Goal: Task Accomplishment & Management: Manage account settings

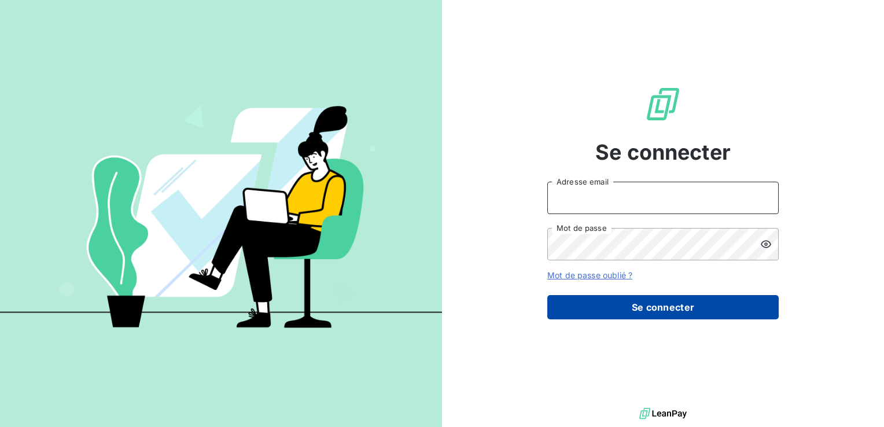
type input "[PERSON_NAME][EMAIL_ADDRESS][DOMAIN_NAME]"
click at [674, 309] on button "Se connecter" at bounding box center [664, 307] width 232 height 24
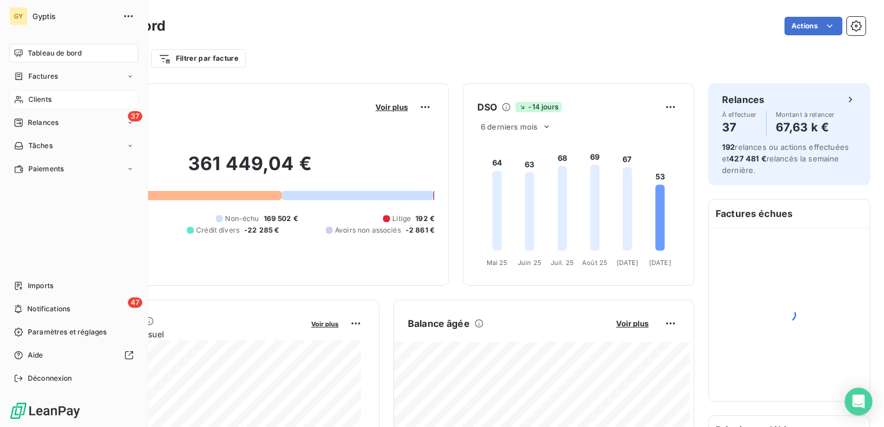
click at [55, 101] on div "Clients" at bounding box center [73, 99] width 129 height 19
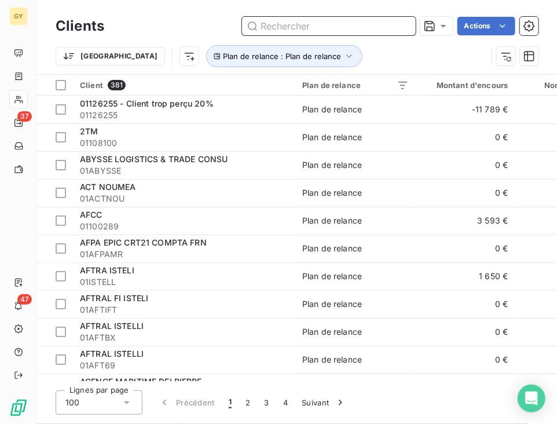
click at [270, 18] on input "text" at bounding box center [329, 26] width 174 height 19
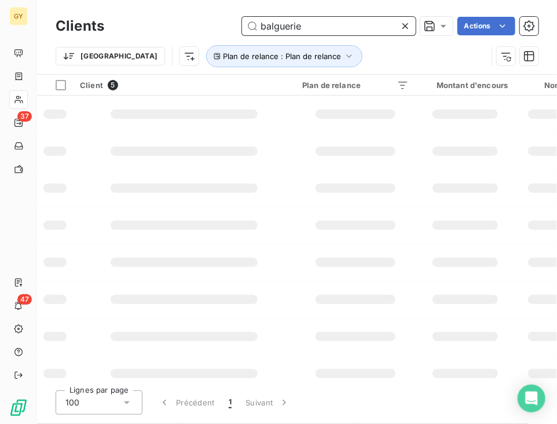
type input "balguerie"
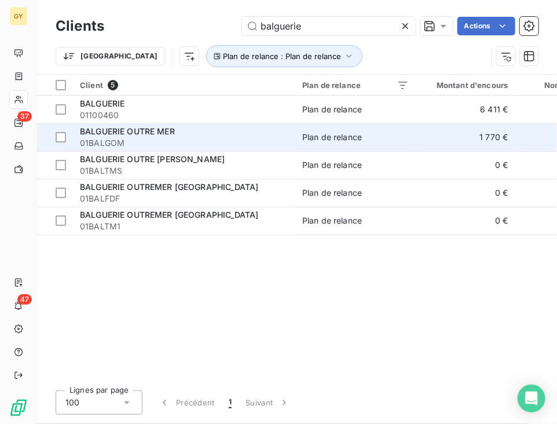
click at [283, 136] on div "BALGUERIE OUTRE MER" at bounding box center [184, 132] width 208 height 12
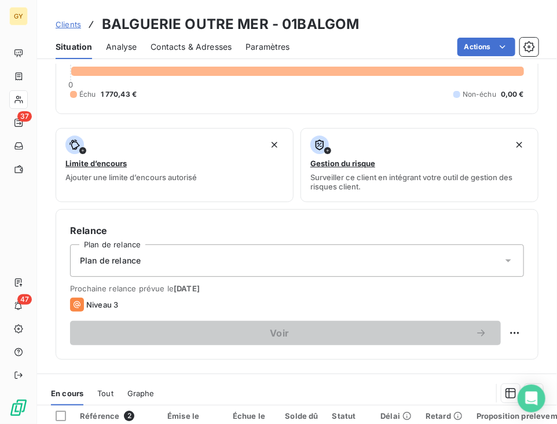
scroll to position [405, 0]
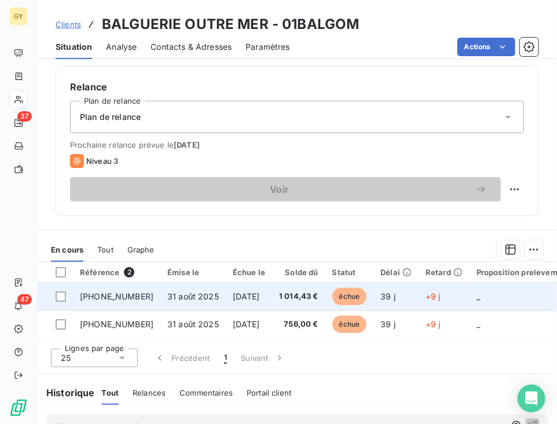
click at [167, 295] on span "31 août 2025" at bounding box center [193, 296] width 52 height 10
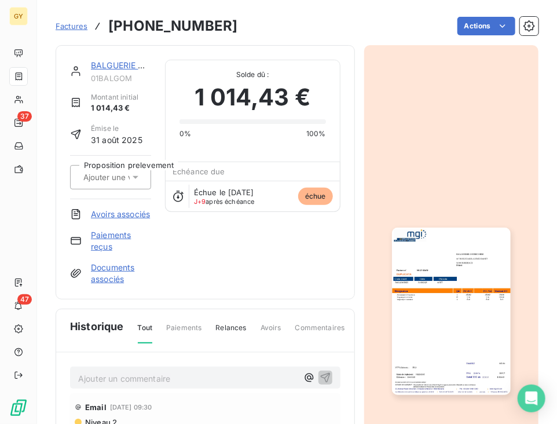
click at [119, 251] on link "Paiements reçus" at bounding box center [121, 240] width 60 height 23
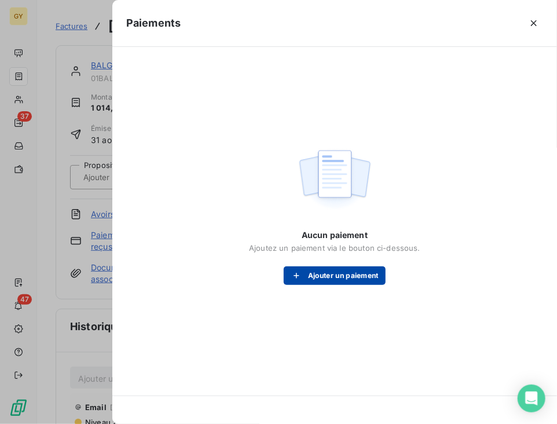
click at [296, 273] on icon "button" at bounding box center [297, 276] width 12 height 12
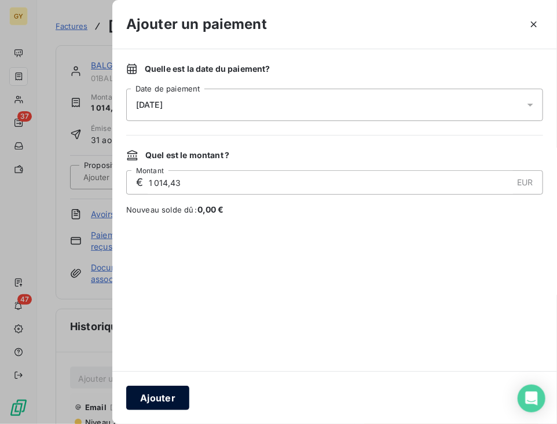
click at [160, 392] on button "Ajouter" at bounding box center [157, 397] width 63 height 24
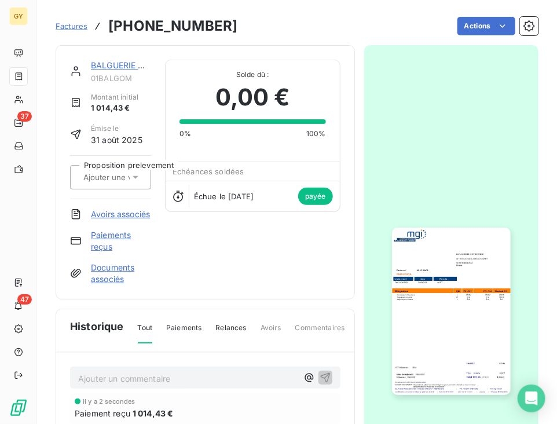
click at [111, 65] on link "BALGUERIE OUTRE MER" at bounding box center [138, 65] width 95 height 10
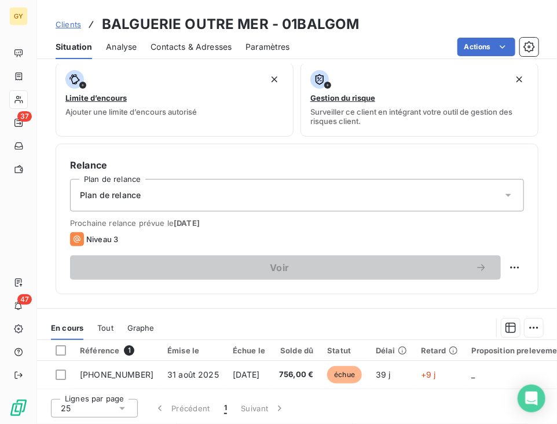
scroll to position [405, 0]
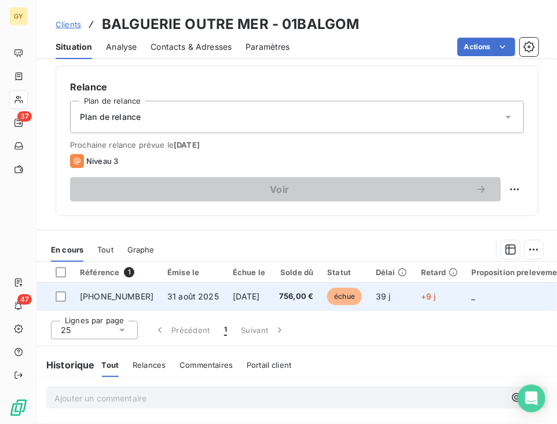
click at [289, 291] on span "756,00 €" at bounding box center [296, 297] width 34 height 12
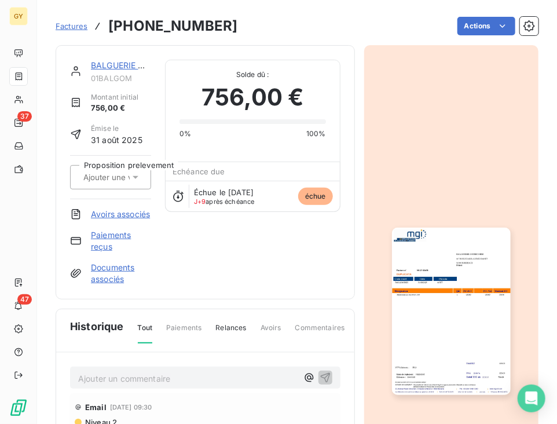
click at [102, 248] on link "Paiements reçus" at bounding box center [121, 240] width 60 height 23
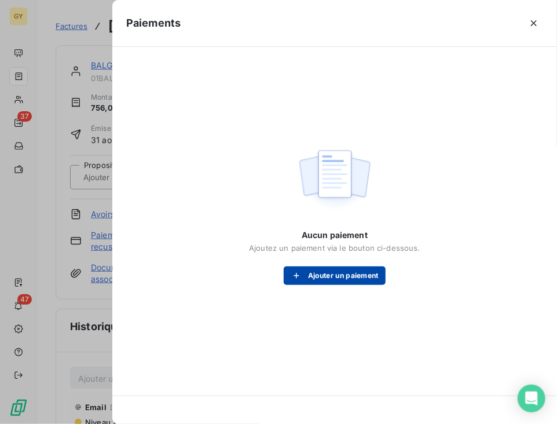
click at [307, 276] on button "Ajouter un paiement" at bounding box center [335, 275] width 102 height 19
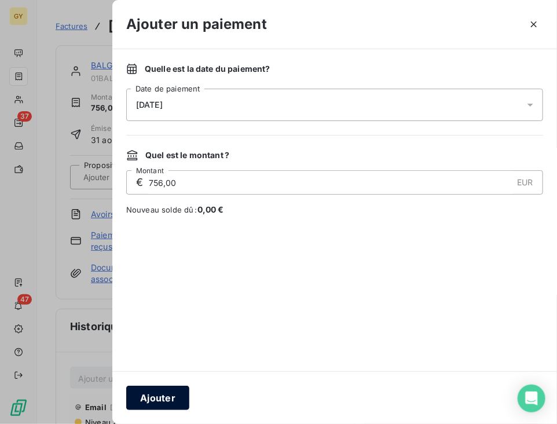
click at [151, 396] on button "Ajouter" at bounding box center [157, 397] width 63 height 24
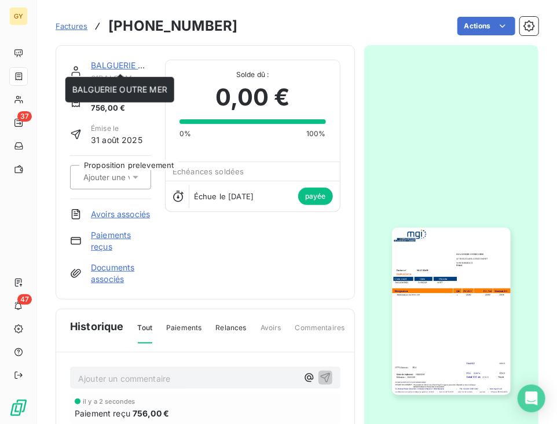
click at [103, 60] on link "BALGUERIE OUTRE MER" at bounding box center [138, 65] width 95 height 10
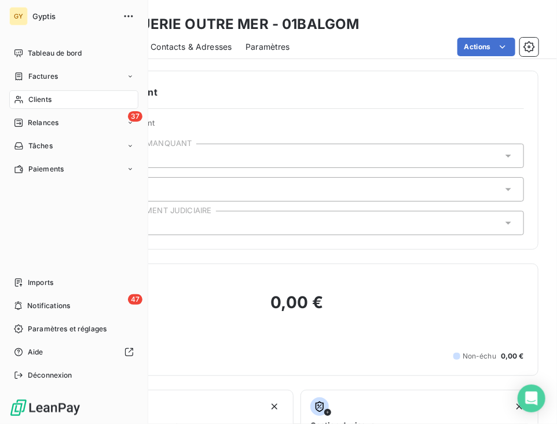
click at [31, 101] on span "Clients" at bounding box center [39, 99] width 23 height 10
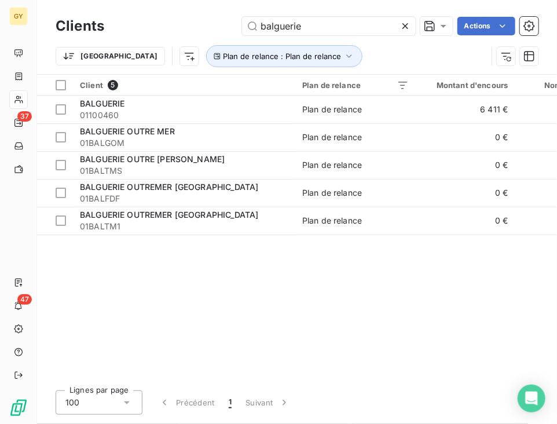
drag, startPoint x: 271, startPoint y: 25, endPoint x: 95, endPoint y: 12, distance: 176.5
click at [144, 24] on div "balguerie Actions" at bounding box center [328, 26] width 420 height 19
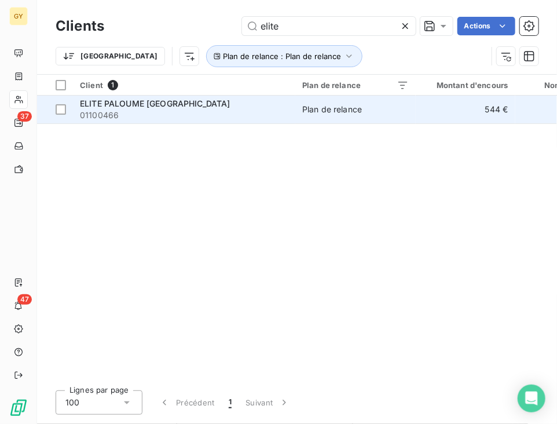
type input "elite"
click at [310, 119] on td "Plan de relance" at bounding box center [355, 110] width 120 height 28
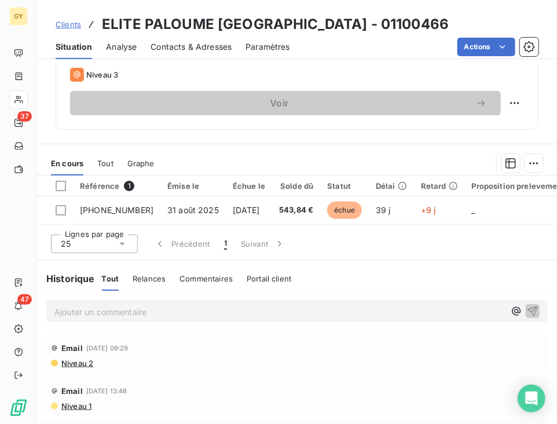
scroll to position [521, 0]
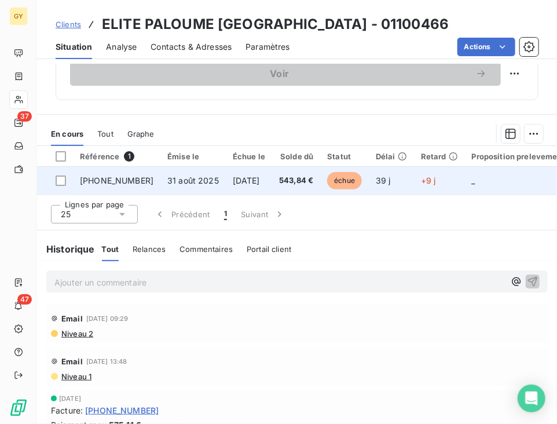
click at [167, 180] on span "31 août 2025" at bounding box center [193, 180] width 52 height 10
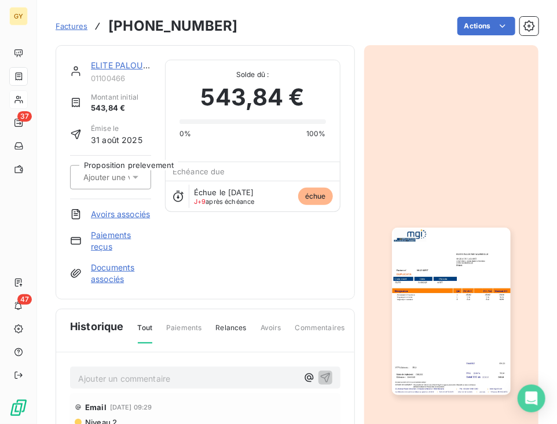
click at [118, 245] on link "Paiements reçus" at bounding box center [121, 240] width 60 height 23
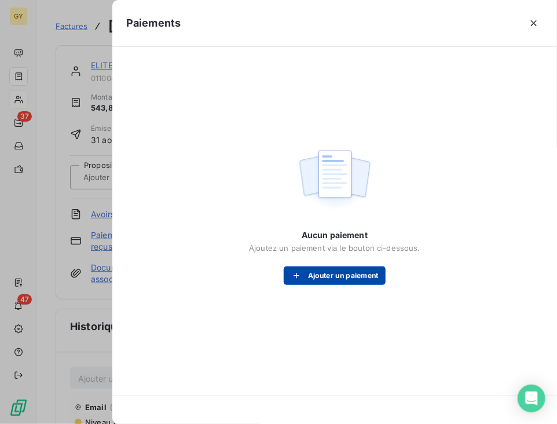
click at [333, 277] on button "Ajouter un paiement" at bounding box center [335, 275] width 102 height 19
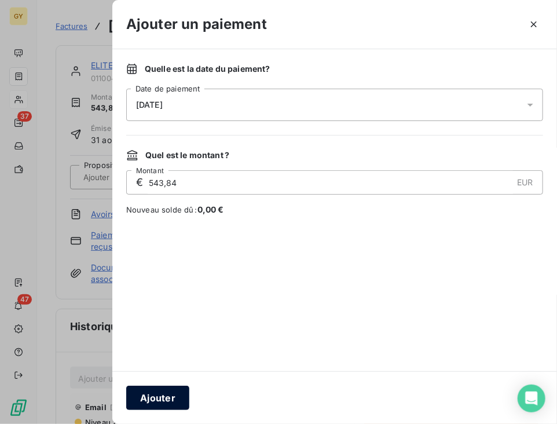
click at [148, 394] on button "Ajouter" at bounding box center [157, 397] width 63 height 24
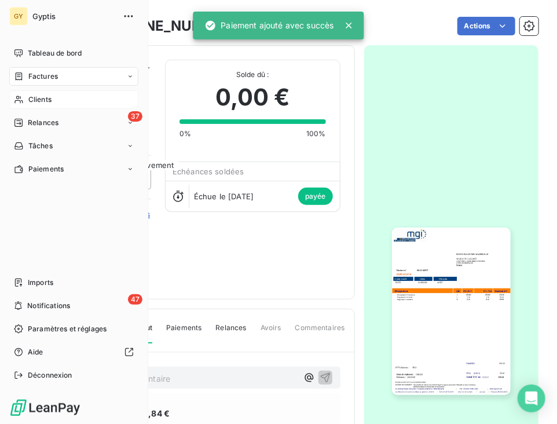
click at [36, 98] on span "Clients" at bounding box center [39, 99] width 23 height 10
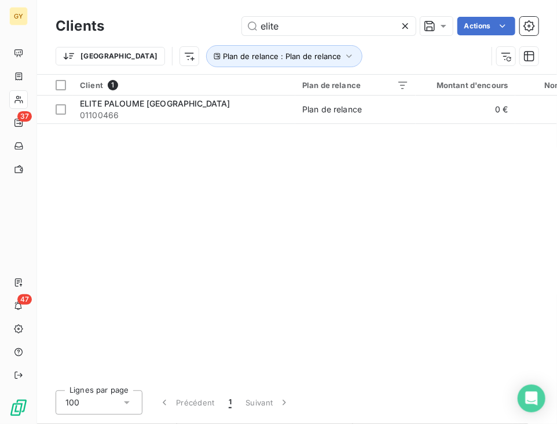
drag, startPoint x: 298, startPoint y: 22, endPoint x: 201, endPoint y: 21, distance: 97.2
click at [201, 21] on div "elite Actions" at bounding box center [328, 26] width 420 height 19
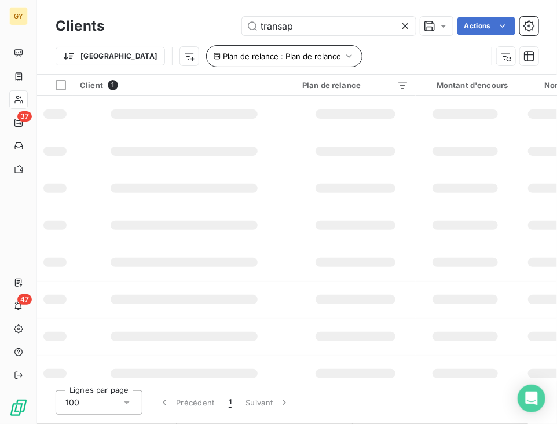
type input "transap"
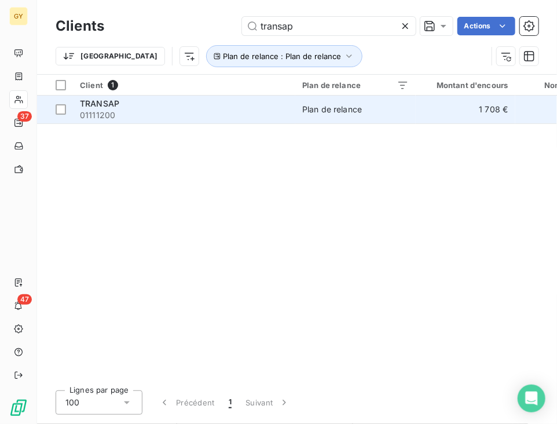
click at [297, 104] on td "Plan de relance" at bounding box center [355, 110] width 120 height 28
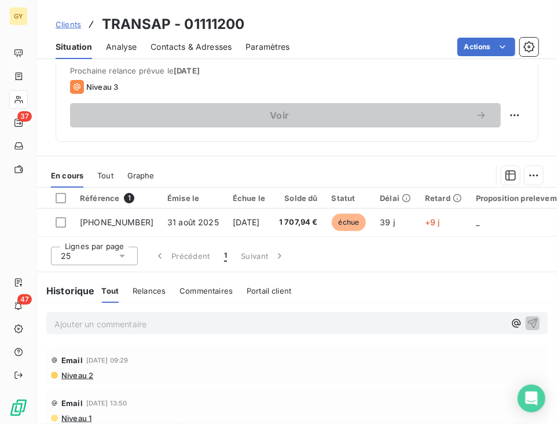
scroll to position [521, 0]
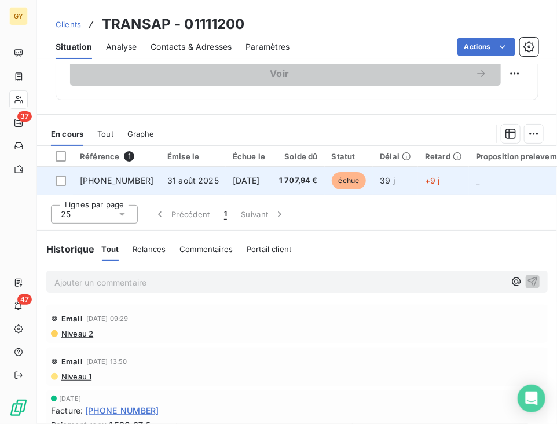
click at [167, 179] on span "31 août 2025" at bounding box center [193, 180] width 52 height 10
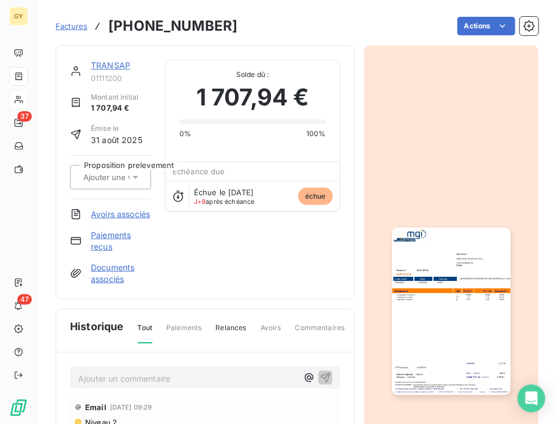
click at [119, 243] on link "Paiements reçus" at bounding box center [121, 240] width 60 height 23
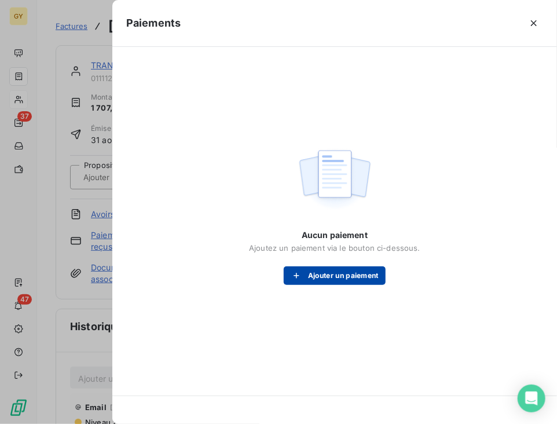
click at [358, 278] on button "Ajouter un paiement" at bounding box center [335, 275] width 102 height 19
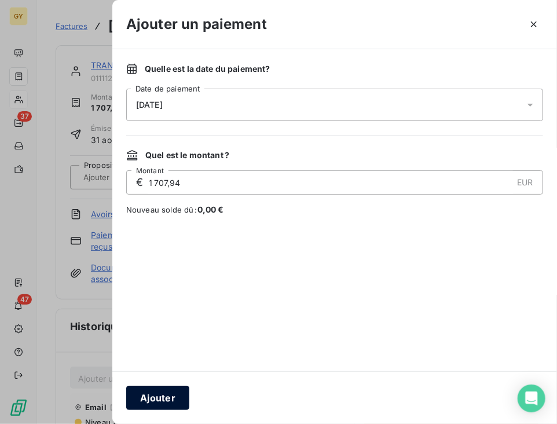
click at [170, 393] on button "Ajouter" at bounding box center [157, 397] width 63 height 24
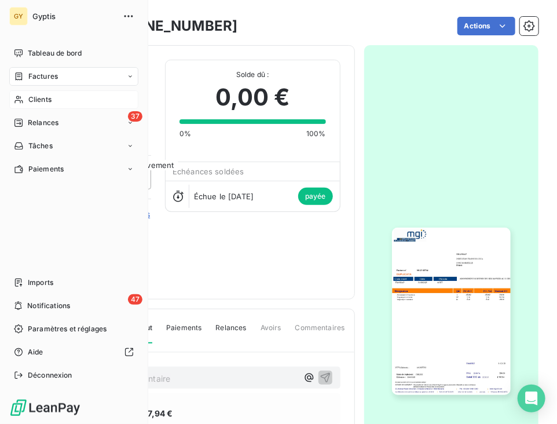
click at [51, 98] on span "Clients" at bounding box center [39, 99] width 23 height 10
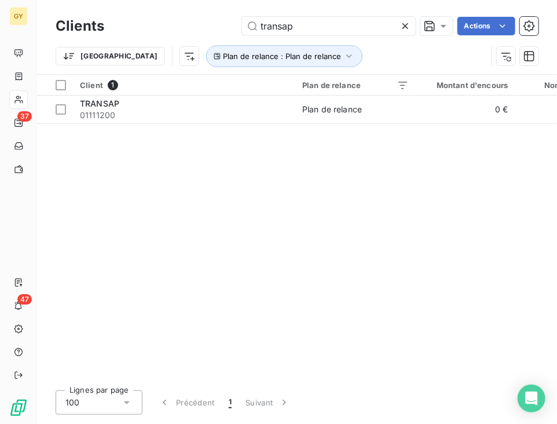
drag, startPoint x: 300, startPoint y: 25, endPoint x: 183, endPoint y: 36, distance: 117.4
click at [183, 36] on div "Clients transap Actions" at bounding box center [297, 26] width 483 height 24
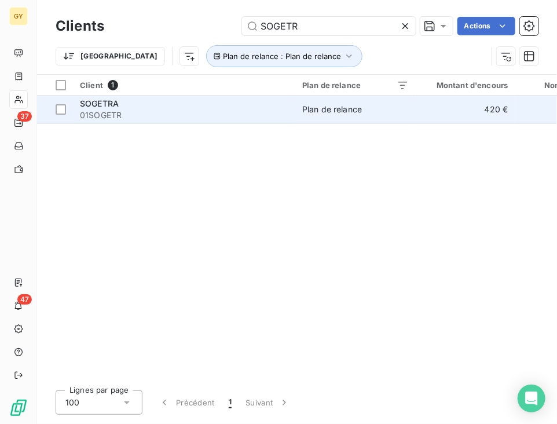
type input "SOGETR"
click at [181, 110] on span "01SOGETR" at bounding box center [184, 115] width 208 height 12
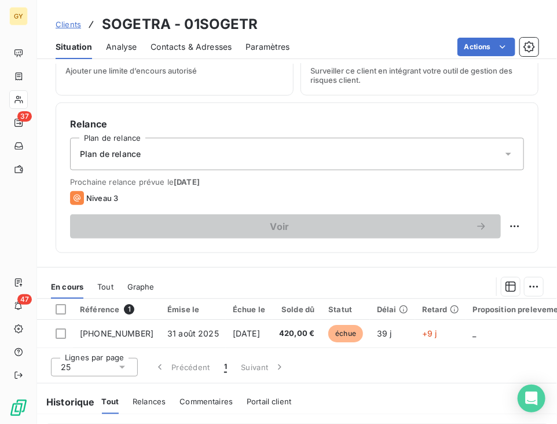
scroll to position [521, 0]
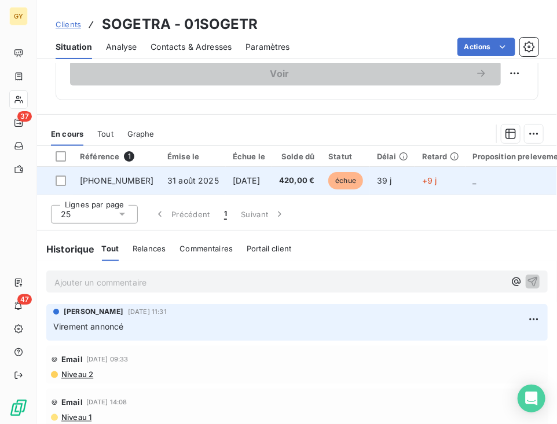
click at [193, 182] on span "31 août 2025" at bounding box center [193, 180] width 52 height 10
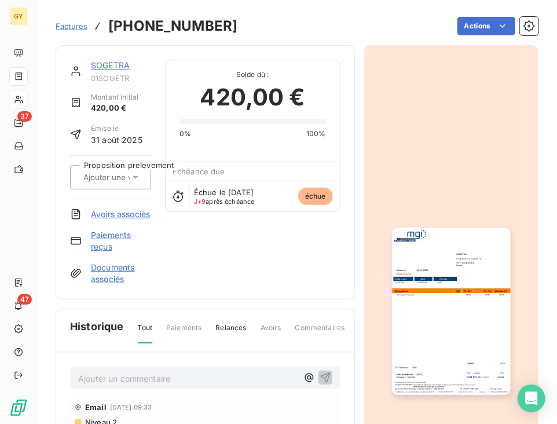
click at [111, 252] on link "Paiements reçus" at bounding box center [121, 240] width 60 height 23
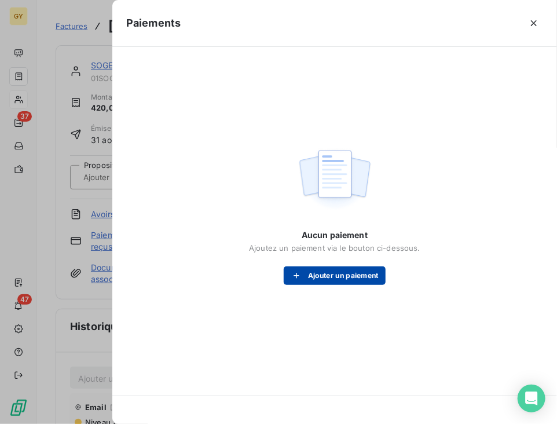
click at [322, 284] on div "Aucun paiement Ajoutez un paiement via le bouton ci-dessous. Ajouter un paiement" at bounding box center [334, 214] width 417 height 307
click at [324, 269] on button "Ajouter un paiement" at bounding box center [335, 275] width 102 height 19
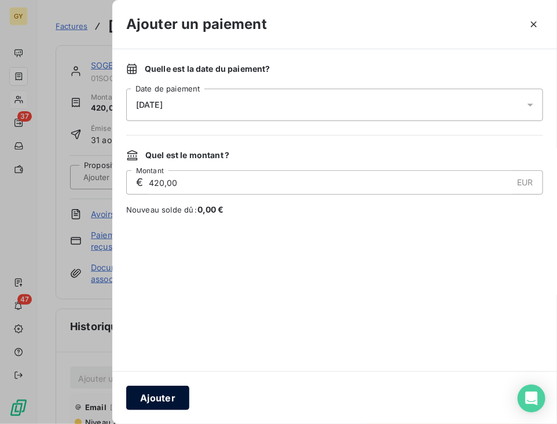
click at [178, 393] on button "Ajouter" at bounding box center [157, 397] width 63 height 24
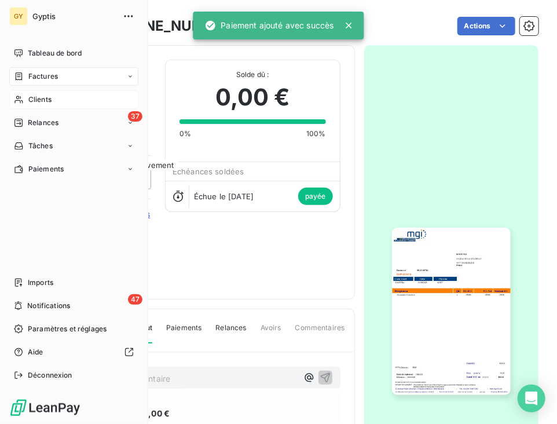
click at [25, 97] on div "Clients" at bounding box center [73, 99] width 129 height 19
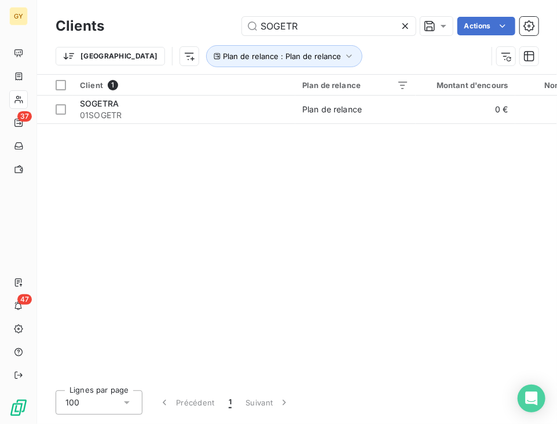
drag, startPoint x: 309, startPoint y: 24, endPoint x: 129, endPoint y: 23, distance: 180.0
click at [130, 24] on div "SOGETR Actions" at bounding box center [328, 26] width 420 height 19
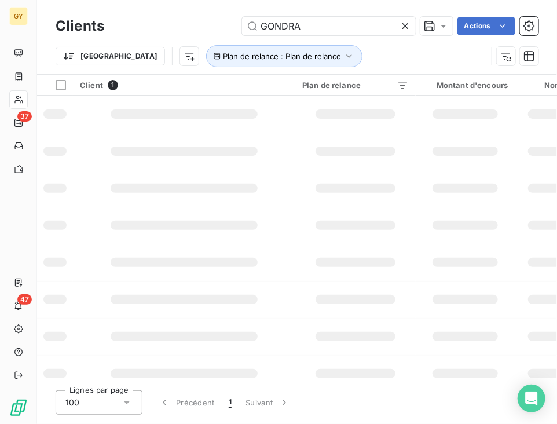
type input "GONDRA"
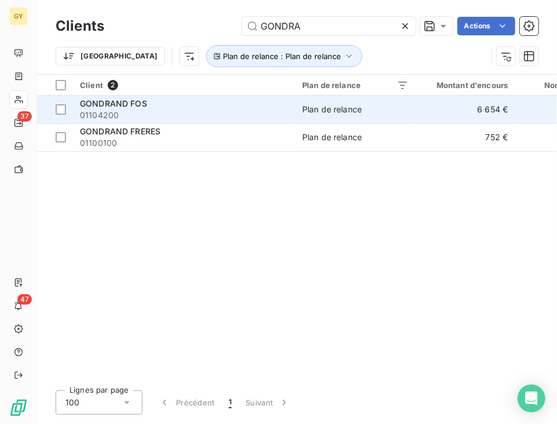
click at [239, 105] on div "GONDRAND FOS" at bounding box center [184, 104] width 208 height 12
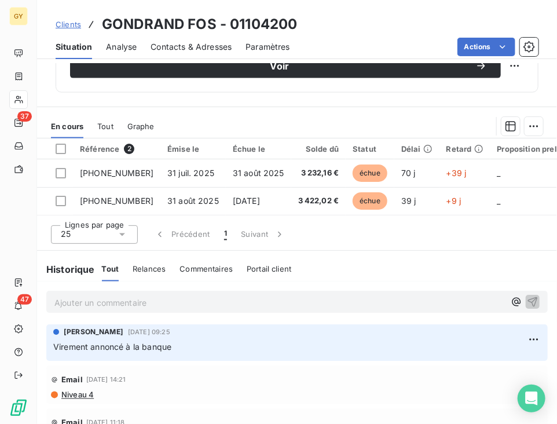
scroll to position [579, 0]
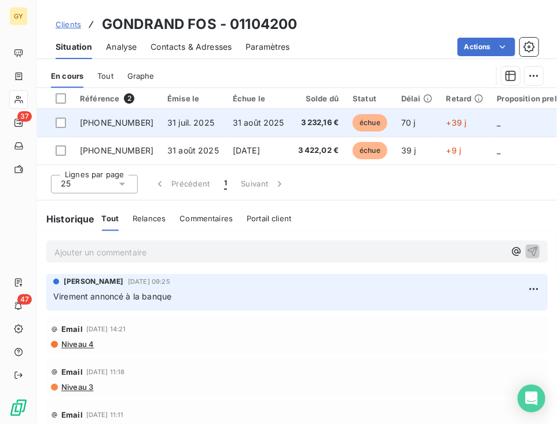
click at [265, 117] on td "31 août 2025" at bounding box center [258, 123] width 65 height 28
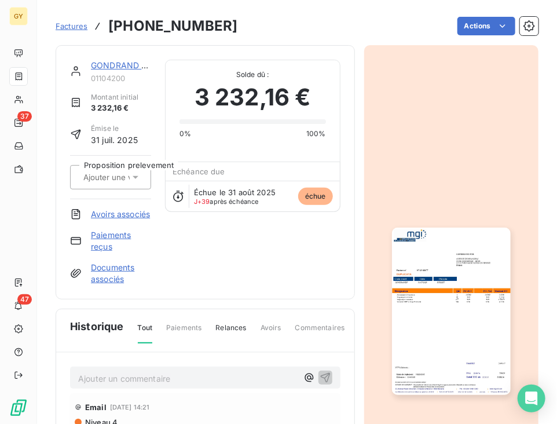
click at [98, 252] on link "Paiements reçus" at bounding box center [121, 240] width 60 height 23
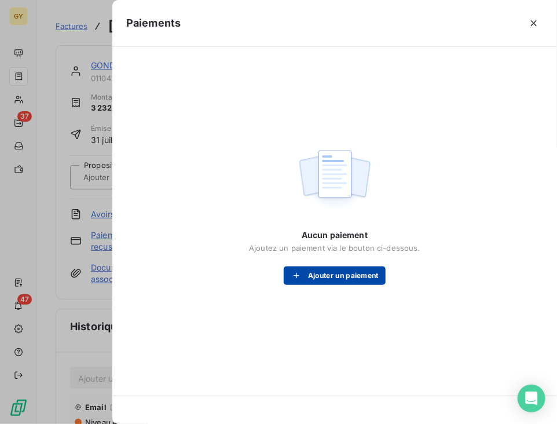
click at [356, 279] on button "Ajouter un paiement" at bounding box center [335, 275] width 102 height 19
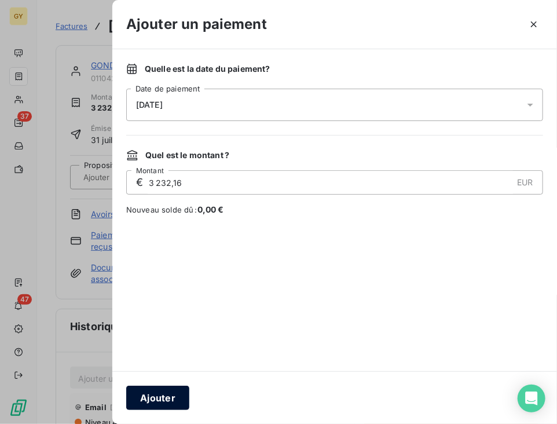
click at [161, 399] on button "Ajouter" at bounding box center [157, 397] width 63 height 24
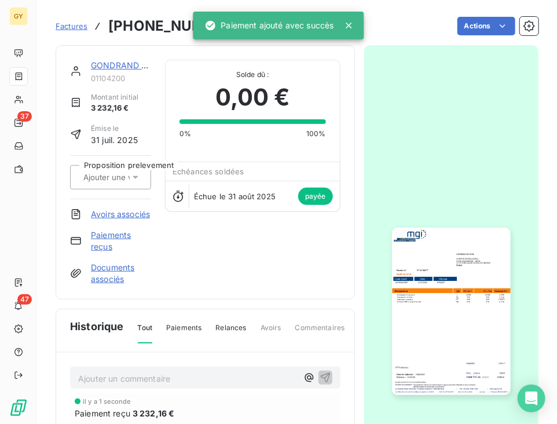
click at [115, 69] on link "GONDRAND FOS" at bounding box center [124, 65] width 67 height 10
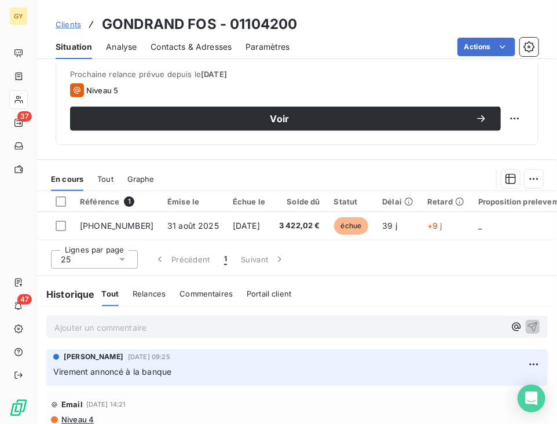
scroll to position [521, 0]
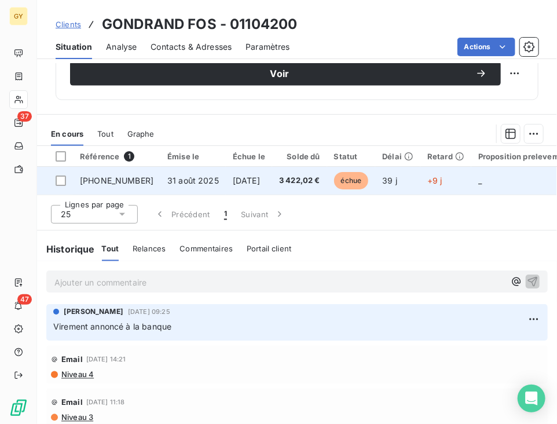
click at [204, 181] on td "31 août 2025" at bounding box center [192, 181] width 65 height 28
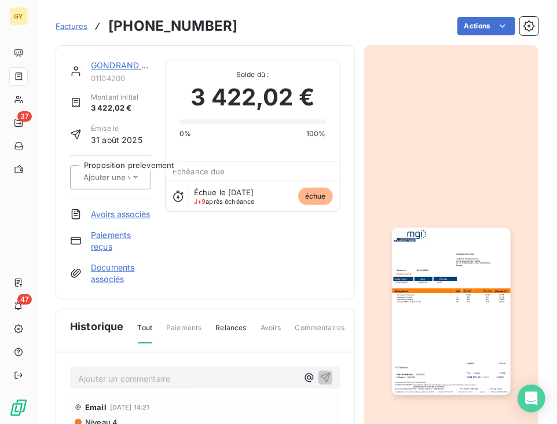
click at [93, 242] on link "Paiements reçus" at bounding box center [121, 240] width 60 height 23
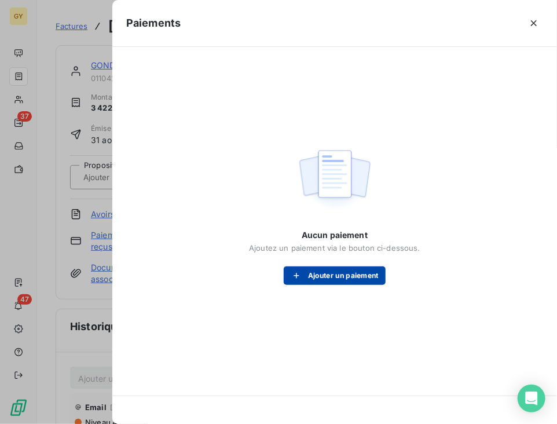
click at [314, 275] on button "Ajouter un paiement" at bounding box center [335, 275] width 102 height 19
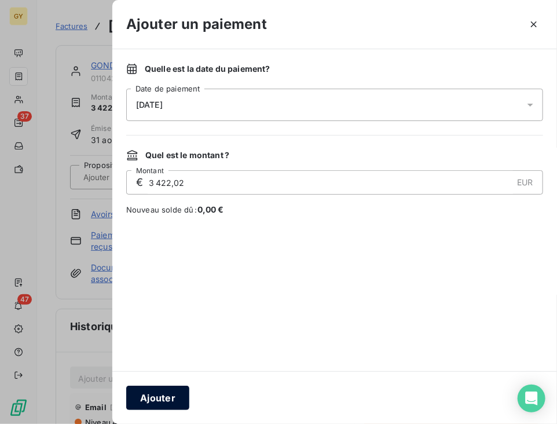
click at [157, 402] on button "Ajouter" at bounding box center [157, 397] width 63 height 24
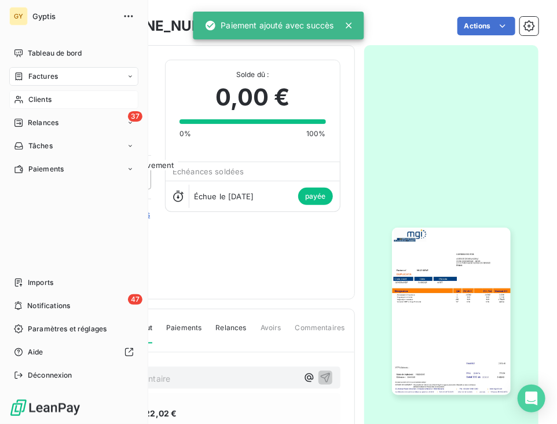
click at [30, 98] on span "Clients" at bounding box center [39, 99] width 23 height 10
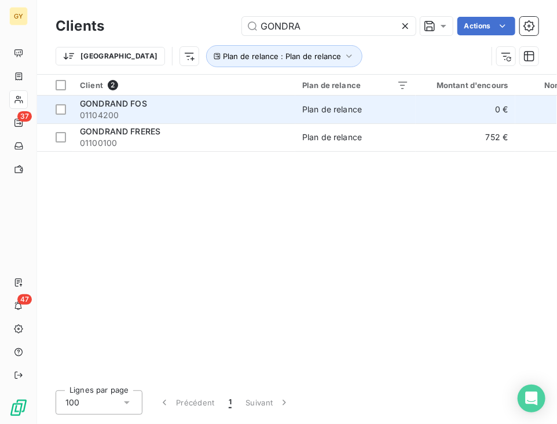
click at [233, 101] on div "GONDRAND FOS" at bounding box center [184, 104] width 208 height 12
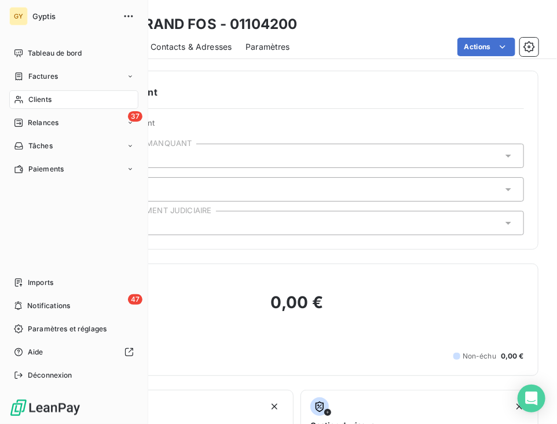
click at [24, 97] on div "Clients" at bounding box center [73, 99] width 129 height 19
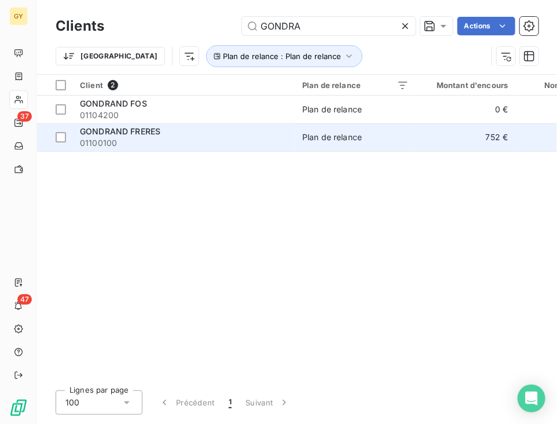
click at [235, 146] on span "01100100" at bounding box center [184, 143] width 208 height 12
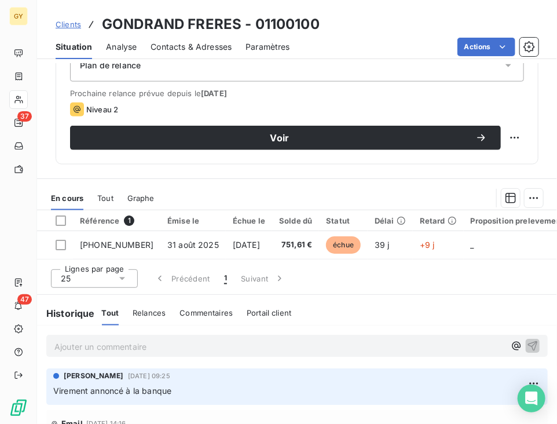
scroll to position [463, 0]
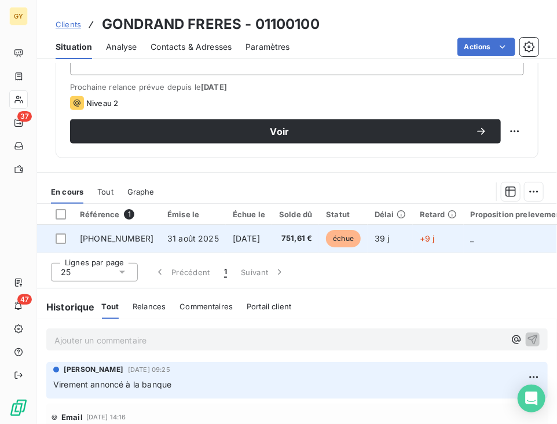
click at [226, 238] on td "[DATE]" at bounding box center [249, 239] width 46 height 28
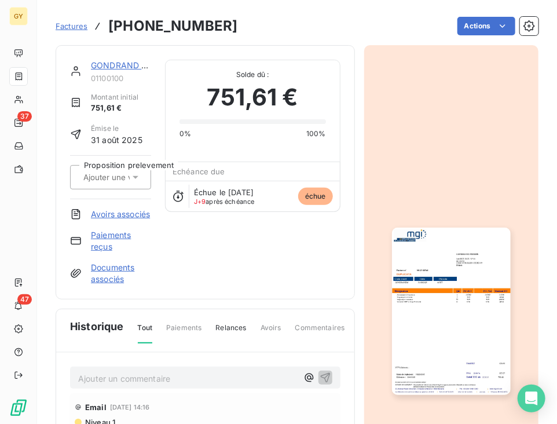
click at [102, 244] on link "Paiements reçus" at bounding box center [121, 240] width 60 height 23
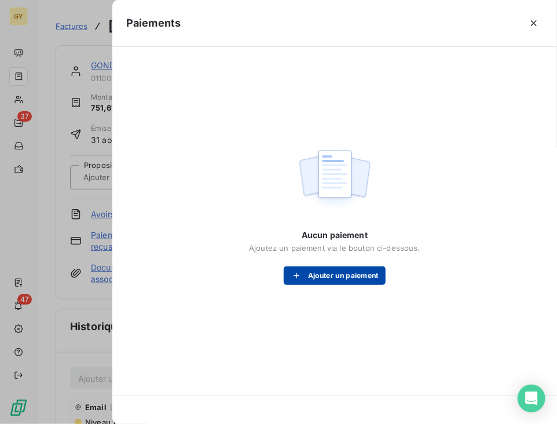
click at [310, 278] on button "Ajouter un paiement" at bounding box center [335, 275] width 102 height 19
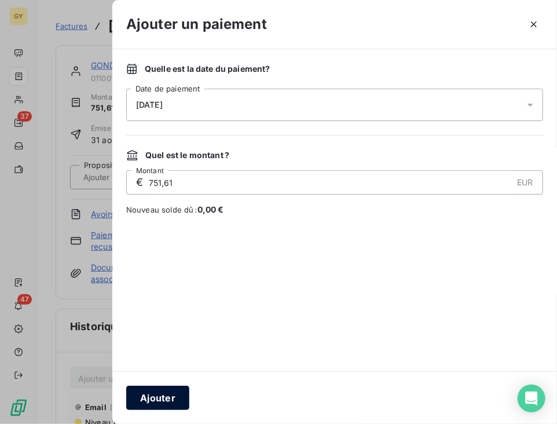
click at [142, 394] on button "Ajouter" at bounding box center [157, 397] width 63 height 24
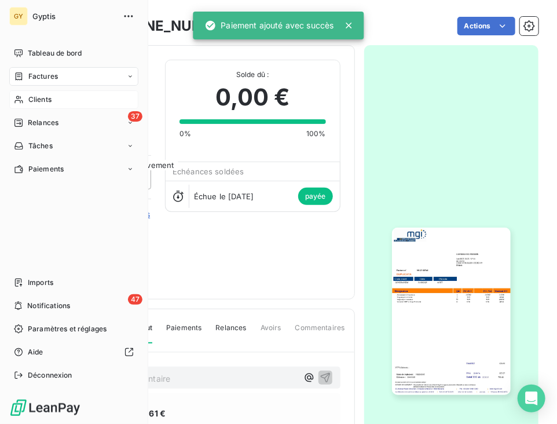
click at [28, 105] on div "Clients" at bounding box center [73, 99] width 129 height 19
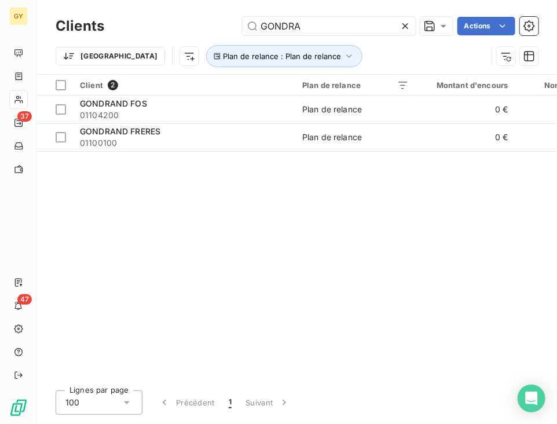
drag, startPoint x: 368, startPoint y: 25, endPoint x: 100, endPoint y: 46, distance: 269.3
click at [103, 45] on div "Clients GONDRA Actions Trier Plan de relance : Plan de relance" at bounding box center [297, 44] width 483 height 60
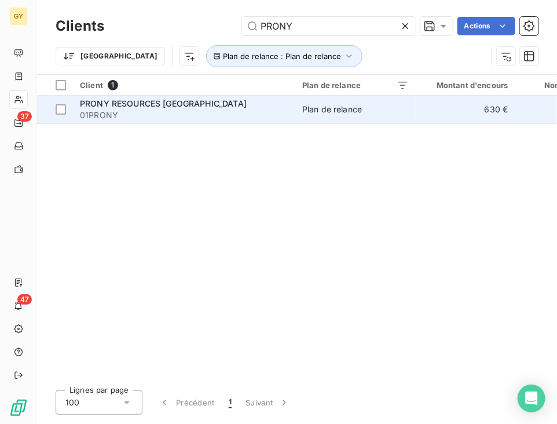
type input "PRONY"
click at [186, 100] on span "PRONY RESOURCES [GEOGRAPHIC_DATA]" at bounding box center [163, 103] width 167 height 10
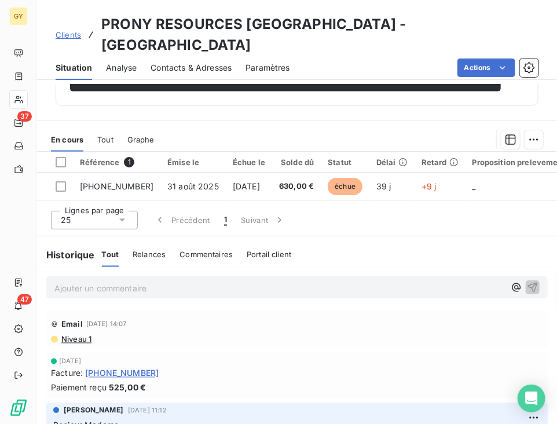
scroll to position [579, 0]
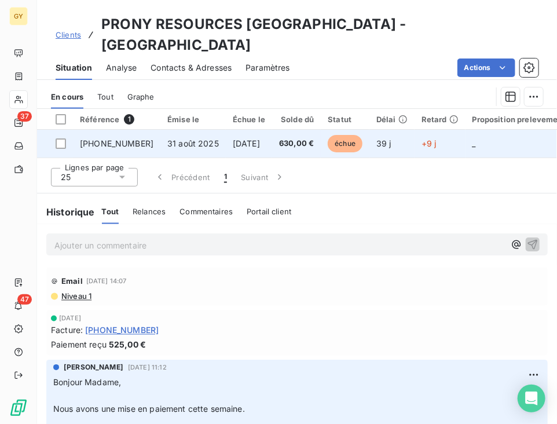
click at [188, 138] on span "31 août 2025" at bounding box center [193, 143] width 52 height 10
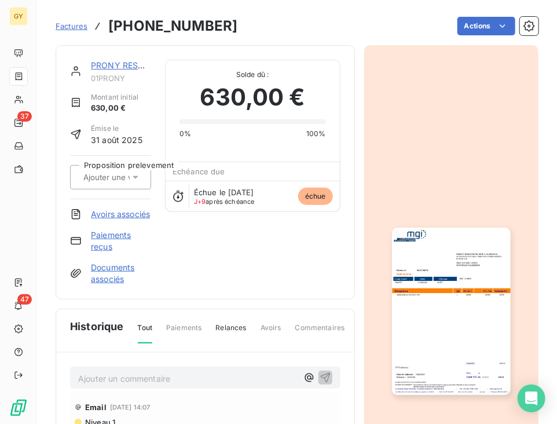
click at [100, 249] on link "Paiements reçus" at bounding box center [121, 240] width 60 height 23
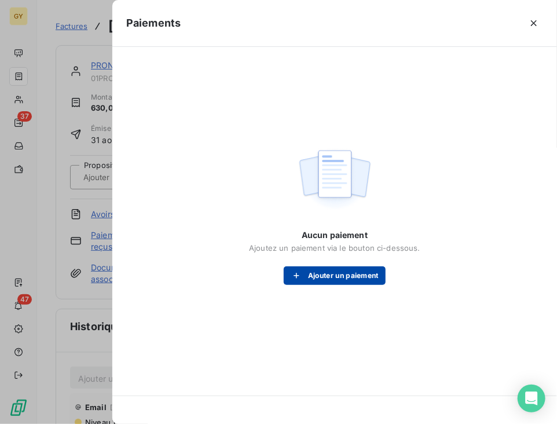
click at [318, 273] on button "Ajouter un paiement" at bounding box center [335, 275] width 102 height 19
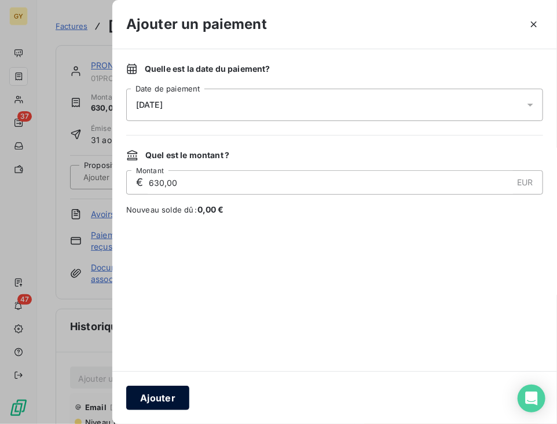
click at [153, 395] on button "Ajouter" at bounding box center [157, 397] width 63 height 24
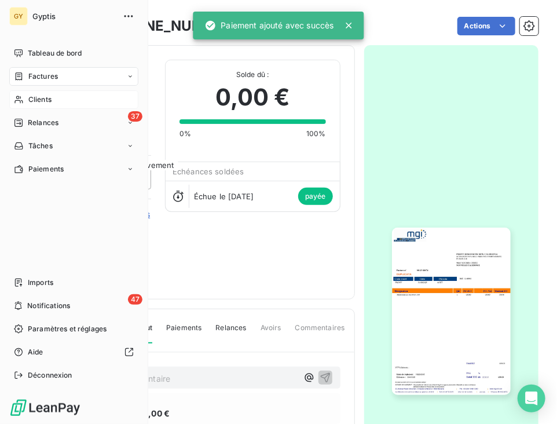
click at [35, 99] on span "Clients" at bounding box center [39, 99] width 23 height 10
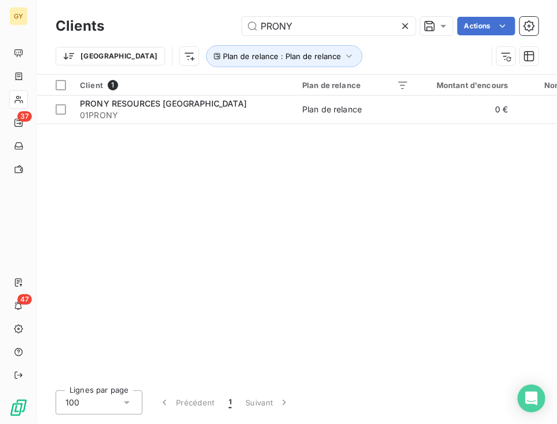
drag, startPoint x: 289, startPoint y: 23, endPoint x: 116, endPoint y: 19, distance: 173.7
click at [118, 20] on div "PRONY Actions" at bounding box center [328, 26] width 420 height 19
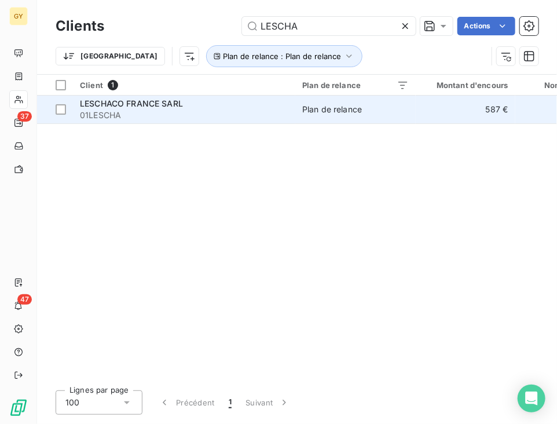
type input "LESCHA"
click at [205, 104] on div "LESCHACO FRANCE SARL" at bounding box center [184, 104] width 208 height 12
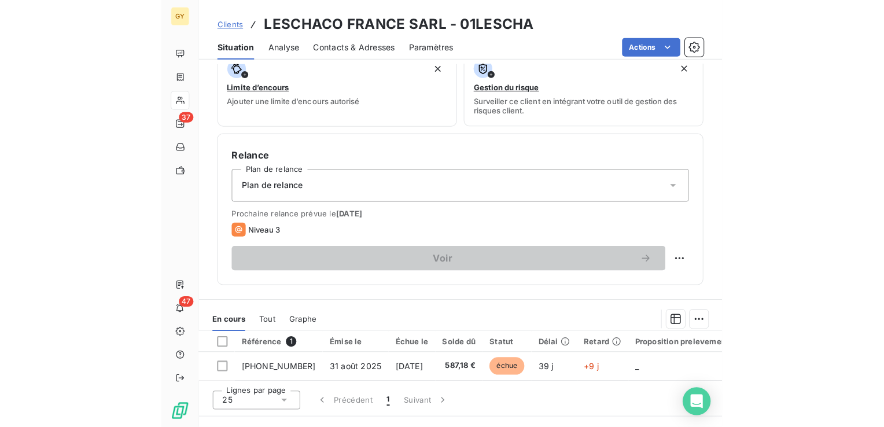
scroll to position [405, 0]
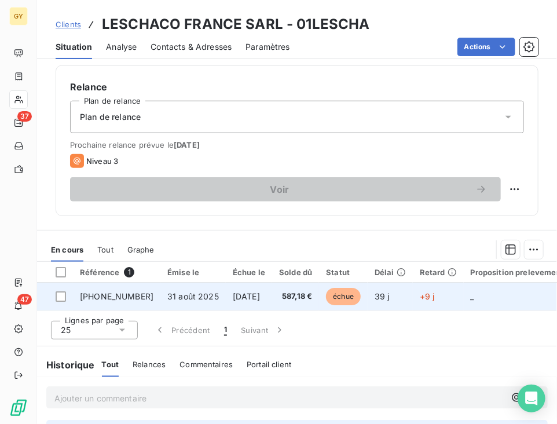
click at [179, 298] on span "31 août 2025" at bounding box center [193, 296] width 52 height 10
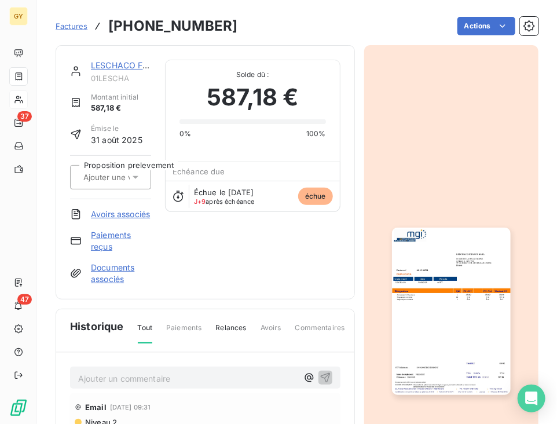
click at [106, 252] on link "Paiements reçus" at bounding box center [121, 240] width 60 height 23
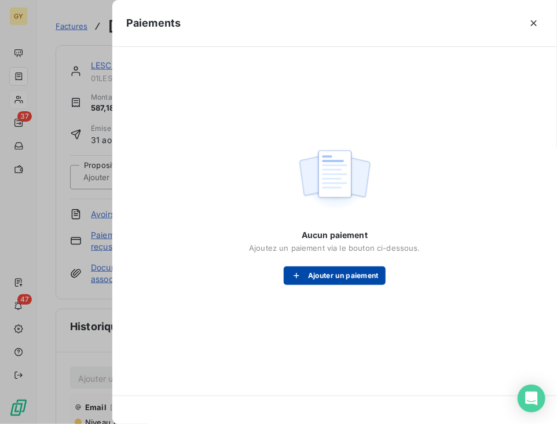
click at [319, 272] on button "Ajouter un paiement" at bounding box center [335, 275] width 102 height 19
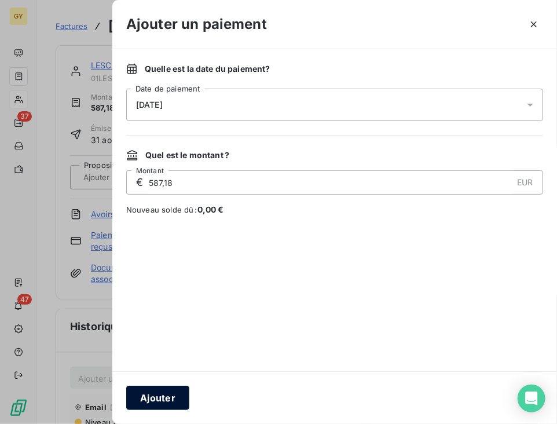
click at [162, 399] on button "Ajouter" at bounding box center [157, 397] width 63 height 24
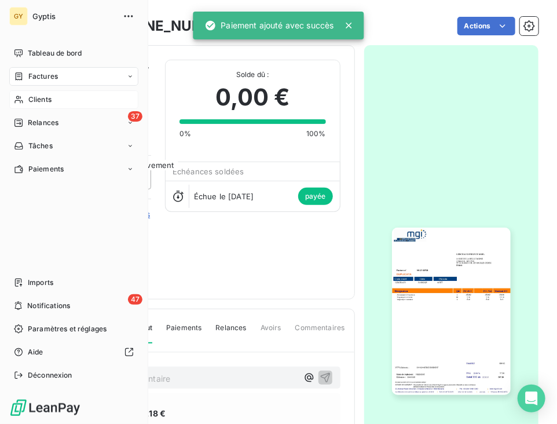
click at [31, 104] on span "Clients" at bounding box center [39, 99] width 23 height 10
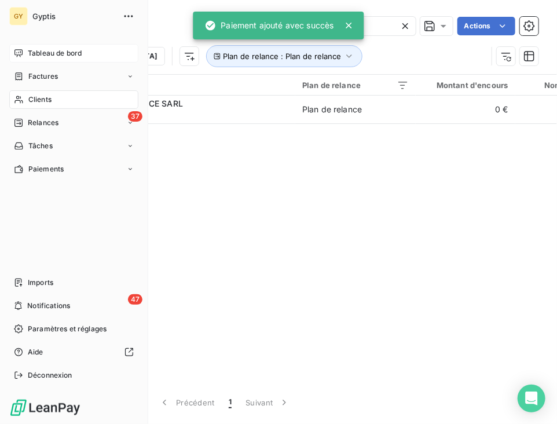
click at [39, 48] on span "Tableau de bord" at bounding box center [55, 53] width 54 height 10
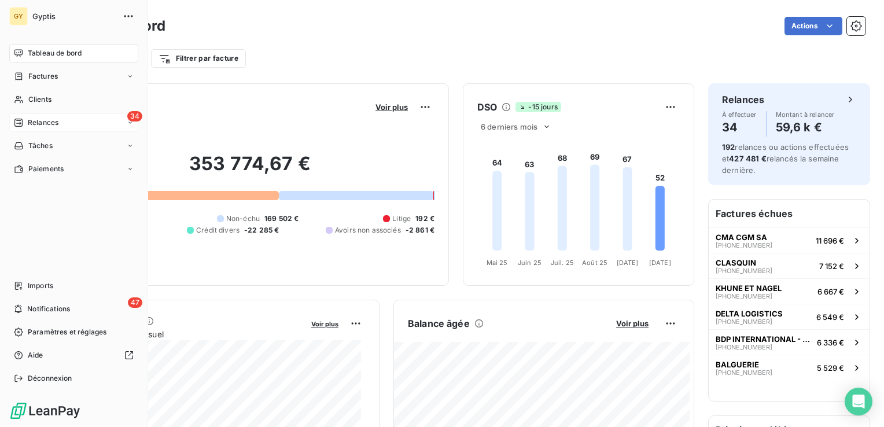
click at [25, 125] on div "Relances" at bounding box center [36, 122] width 45 height 10
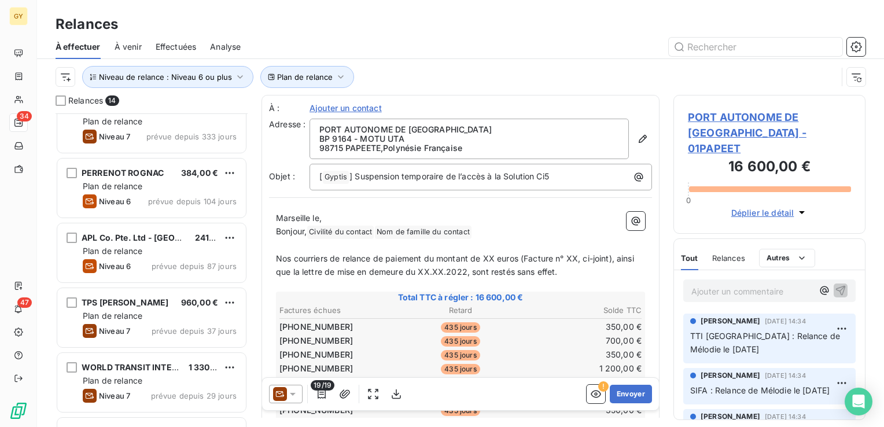
scroll to position [174, 0]
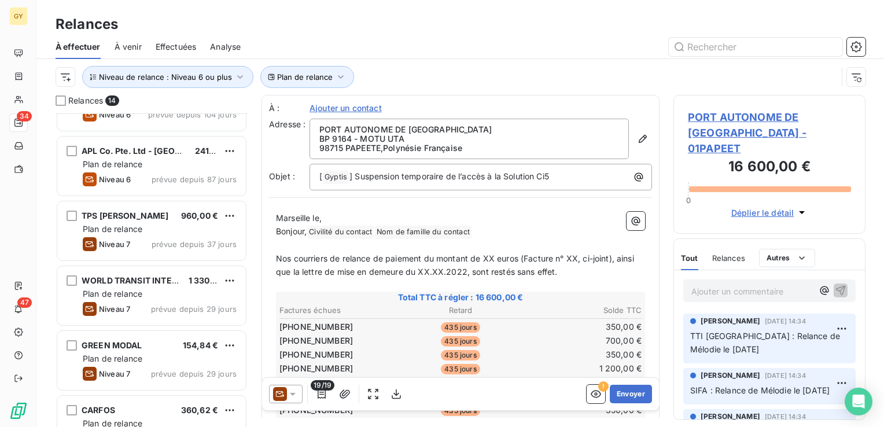
click at [161, 302] on div "Niveau 7 prévue depuis 29 jours" at bounding box center [160, 309] width 154 height 14
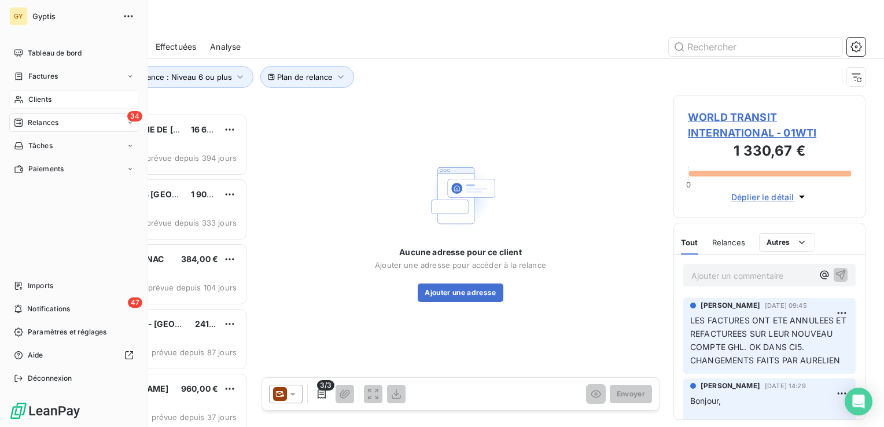
click at [36, 102] on span "Clients" at bounding box center [39, 99] width 23 height 10
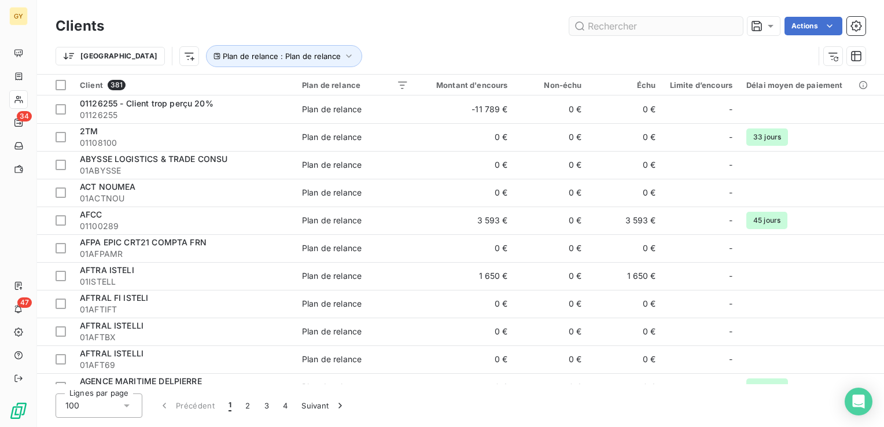
click at [639, 27] on input "text" at bounding box center [657, 26] width 174 height 19
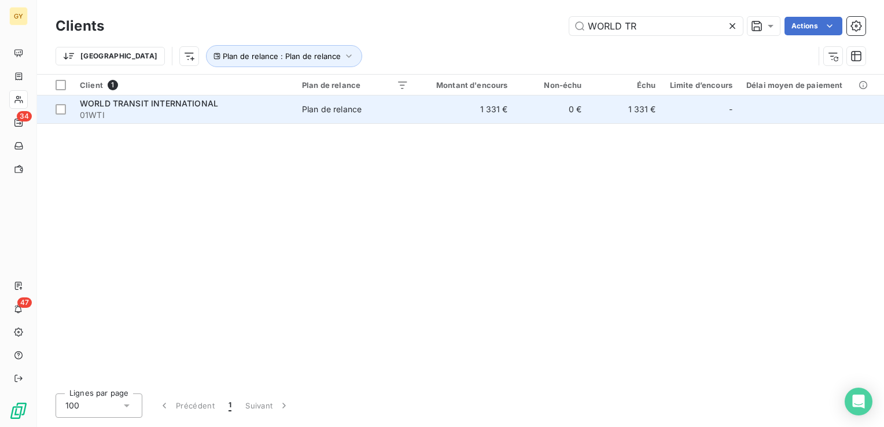
type input "WORLD TR"
click at [399, 111] on span "Plan de relance" at bounding box center [355, 110] width 106 height 12
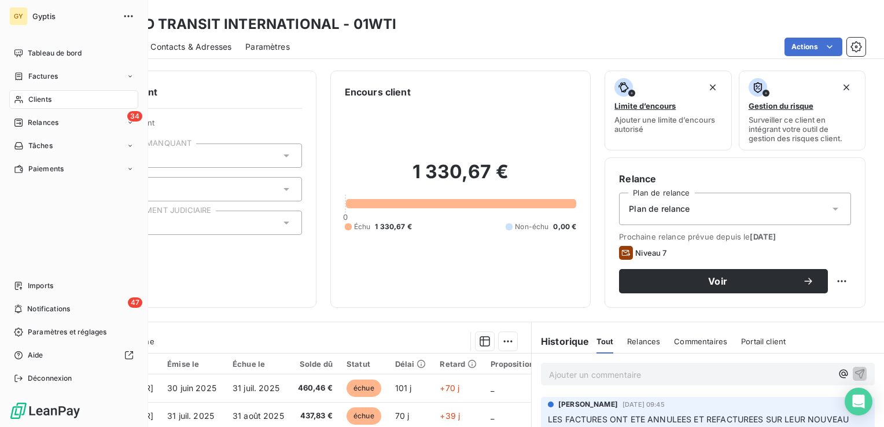
click at [41, 98] on span "Clients" at bounding box center [39, 99] width 23 height 10
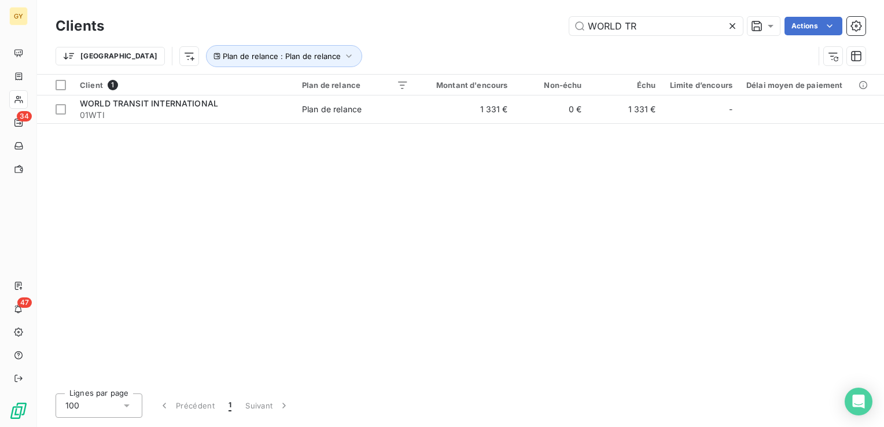
drag, startPoint x: 633, startPoint y: 23, endPoint x: 494, endPoint y: 35, distance: 139.5
click at [494, 35] on div "Clients WORLD TR Actions" at bounding box center [461, 26] width 810 height 24
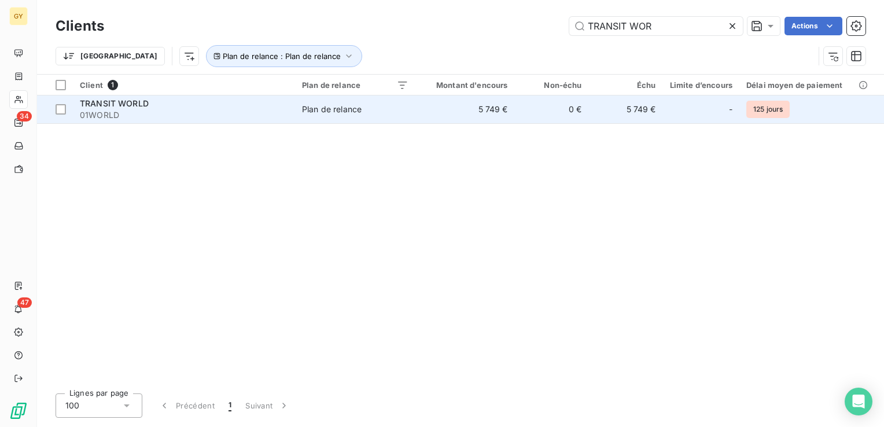
type input "TRANSIT WOR"
click at [303, 111] on div "Plan de relance" at bounding box center [332, 110] width 60 height 12
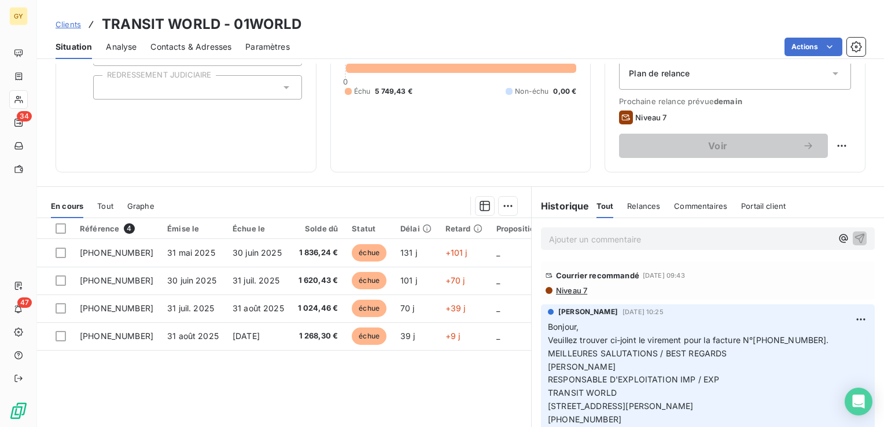
scroll to position [58, 0]
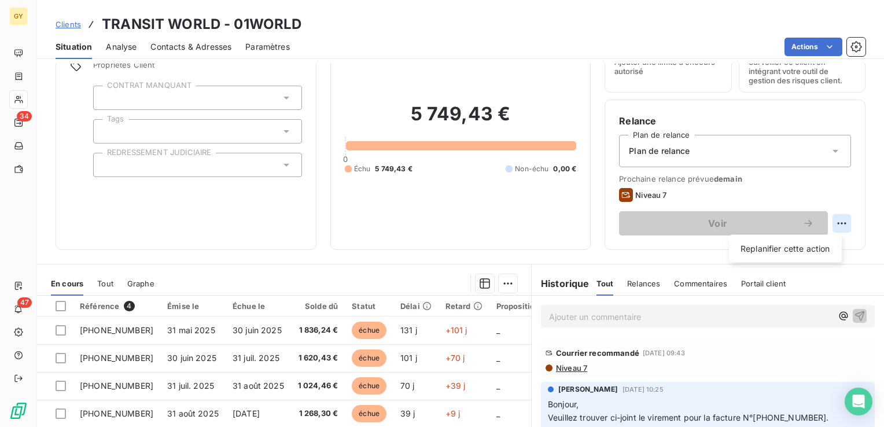
click at [837, 222] on html "GY 34 47 Clients TRANSIT WORLD - 01WORLD Situation Analyse Contacts & Adresses …" at bounding box center [442, 213] width 884 height 427
click at [48, 226] on html "GY 34 47 Clients TRANSIT WORLD - 01WORLD Situation Analyse Contacts & Adresses …" at bounding box center [442, 213] width 884 height 427
click at [555, 369] on span "Niveau 7" at bounding box center [571, 367] width 32 height 9
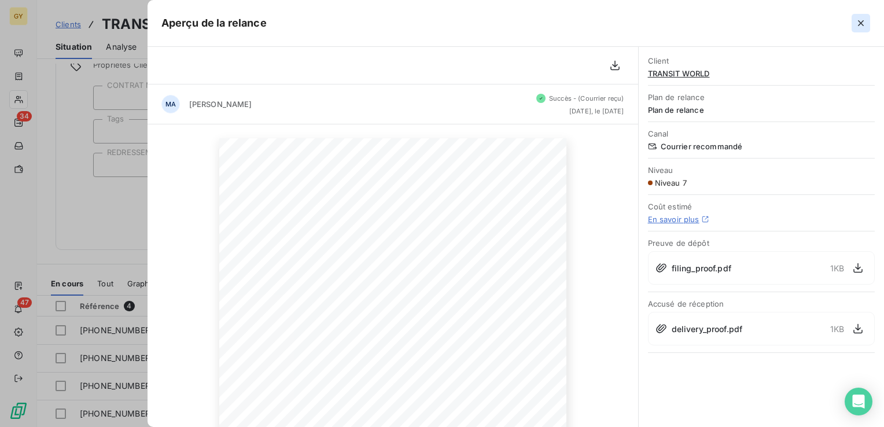
click at [860, 20] on icon "button" at bounding box center [861, 23] width 12 height 12
